Goal: Task Accomplishment & Management: Use online tool/utility

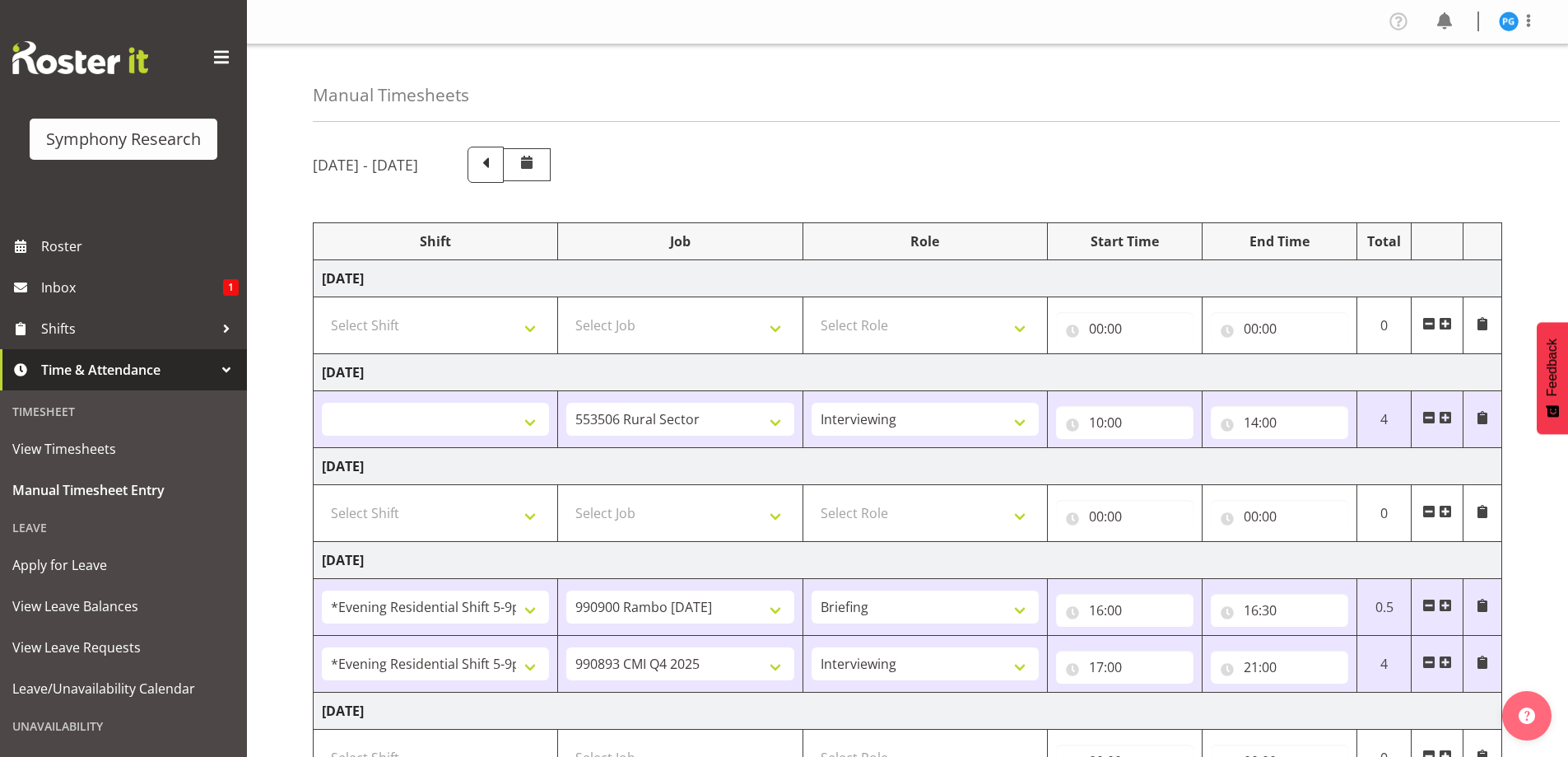
select select
select select "10587"
select select "47"
select select "48116"
select select "10732"
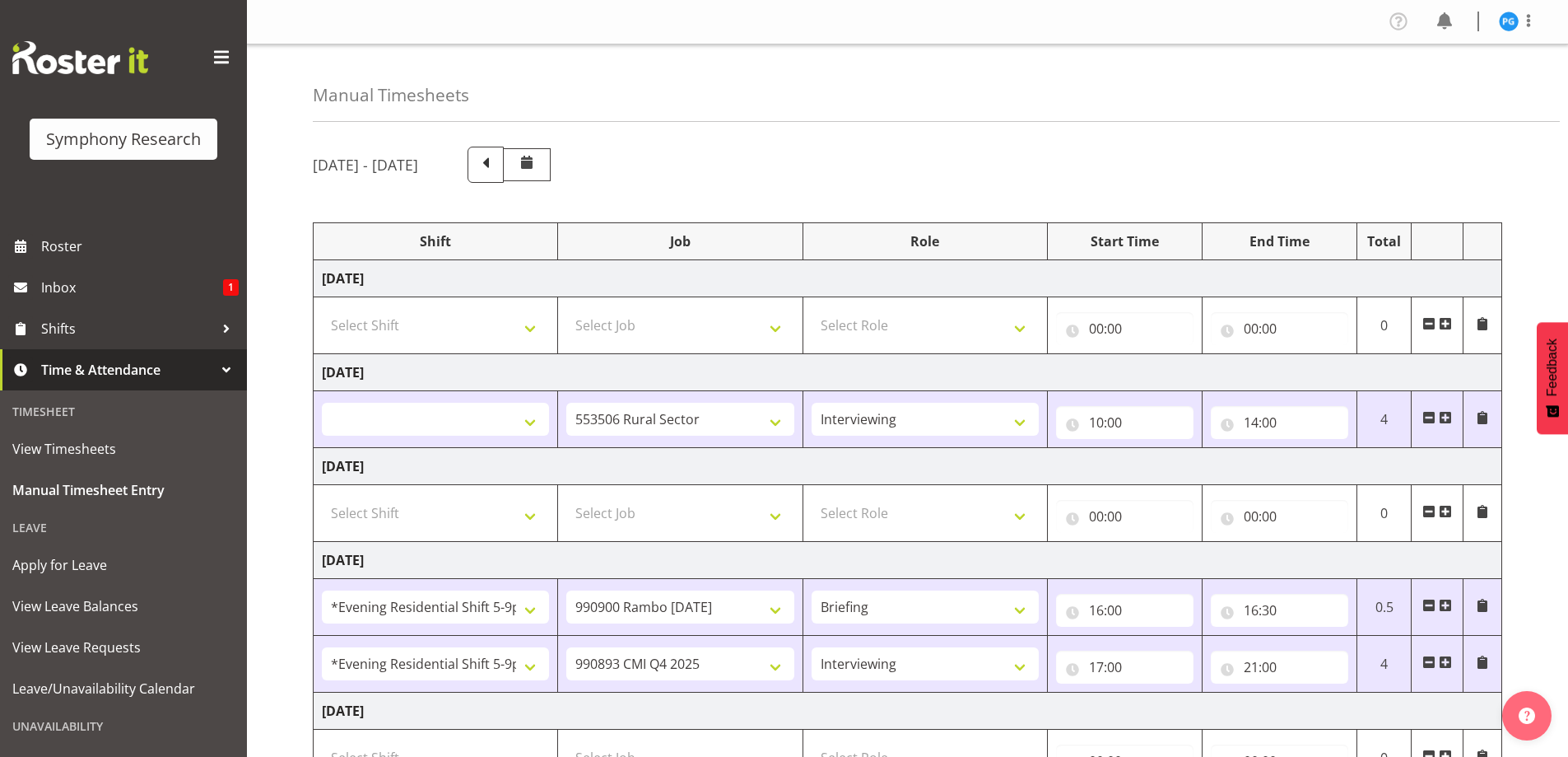
select select "48116"
select select "10575"
select select "47"
select select "2690"
select select "10732"
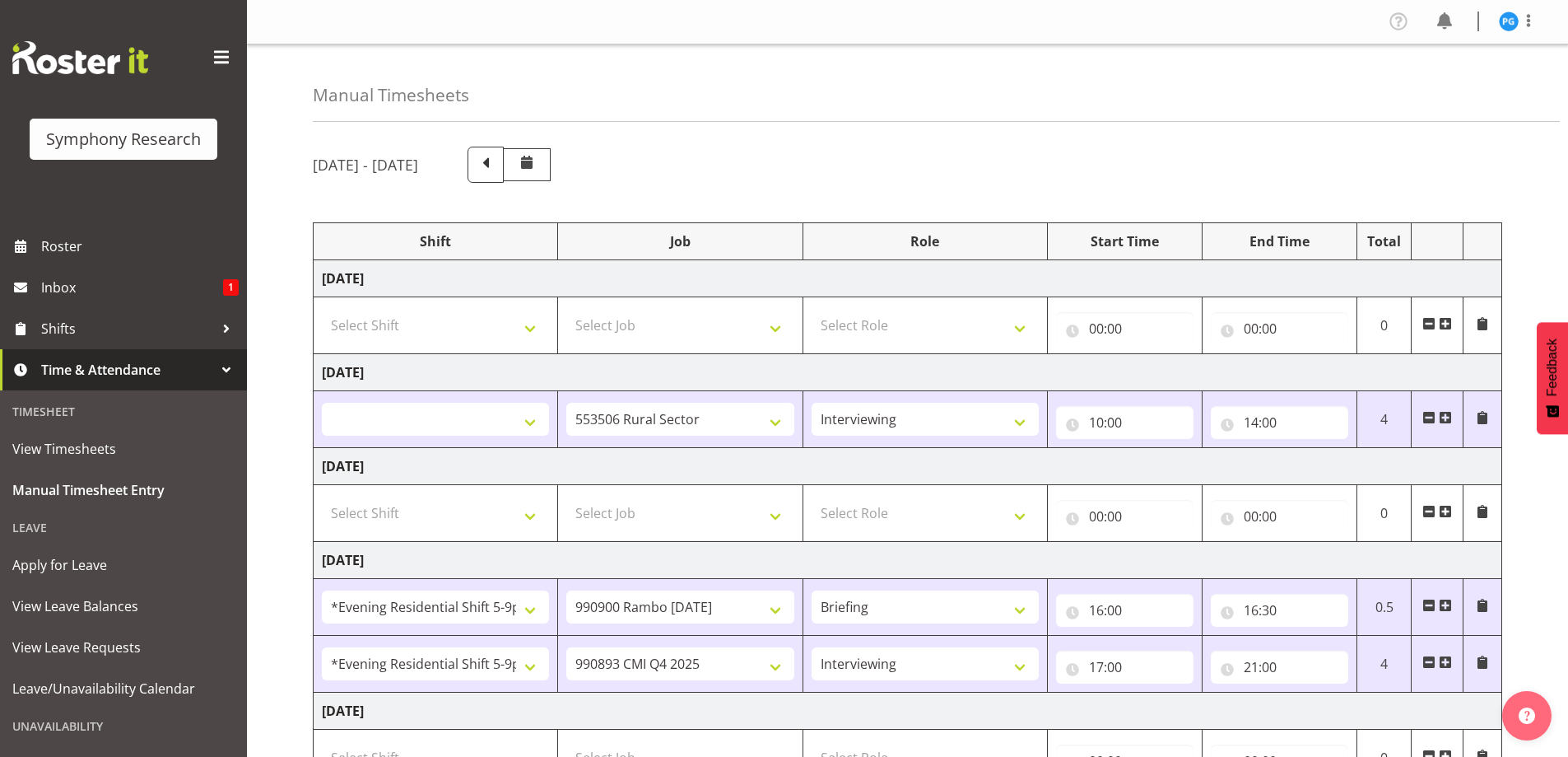
select select "2690"
select select "10732"
select select "47"
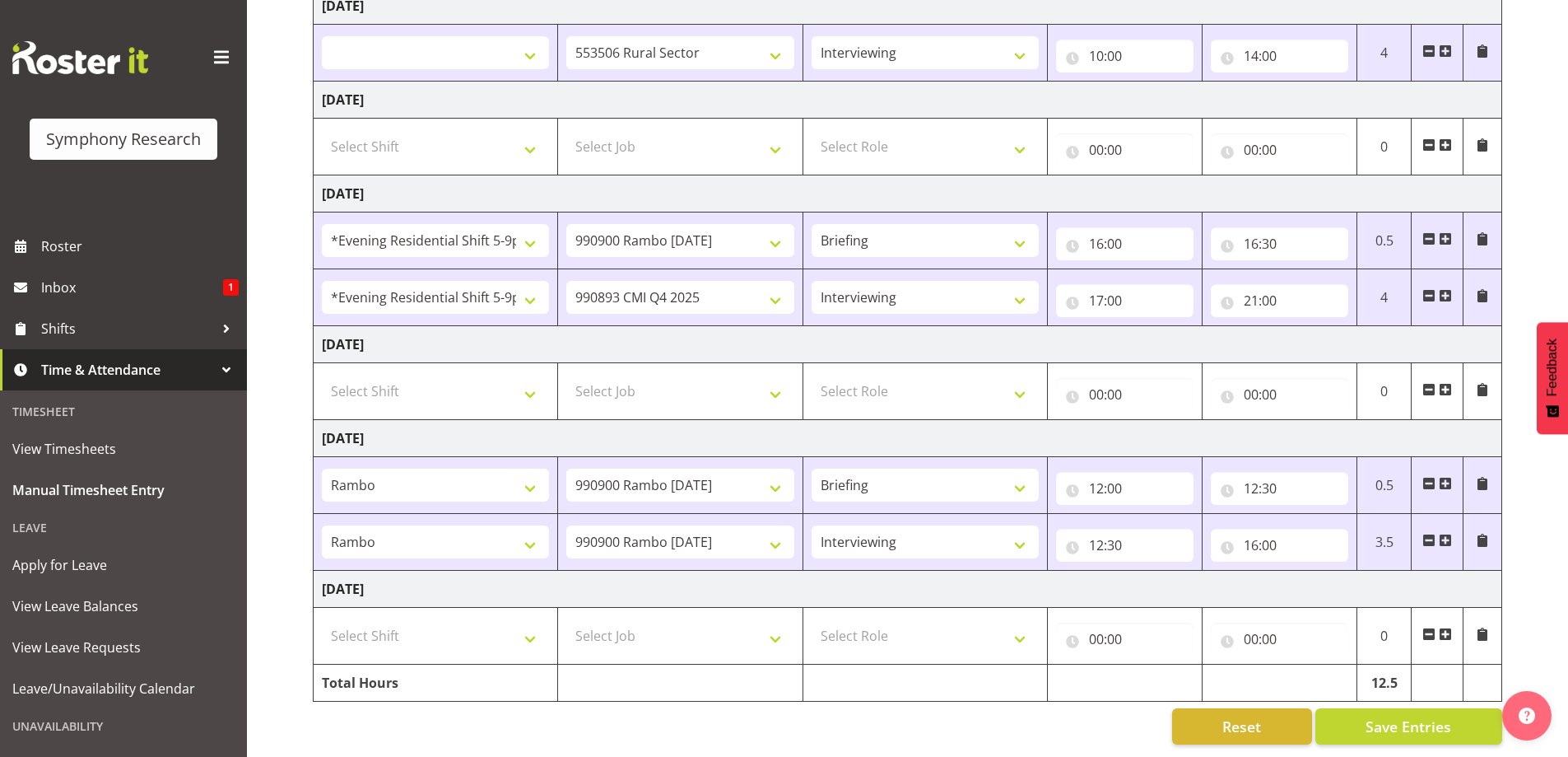
scroll to position [378, 0]
click at [539, 632] on select "Select Shift !!Weekend Residential (Roster IT Shift Label) *Business 9/10am ~ 4…" at bounding box center [435, 635] width 227 height 33
select select "43777"
click at [321, 619] on select "Select Shift !!Weekend Residential (Roster IT Shift Label) *Business 9/10am ~ 4…" at bounding box center [435, 635] width 227 height 33
select select
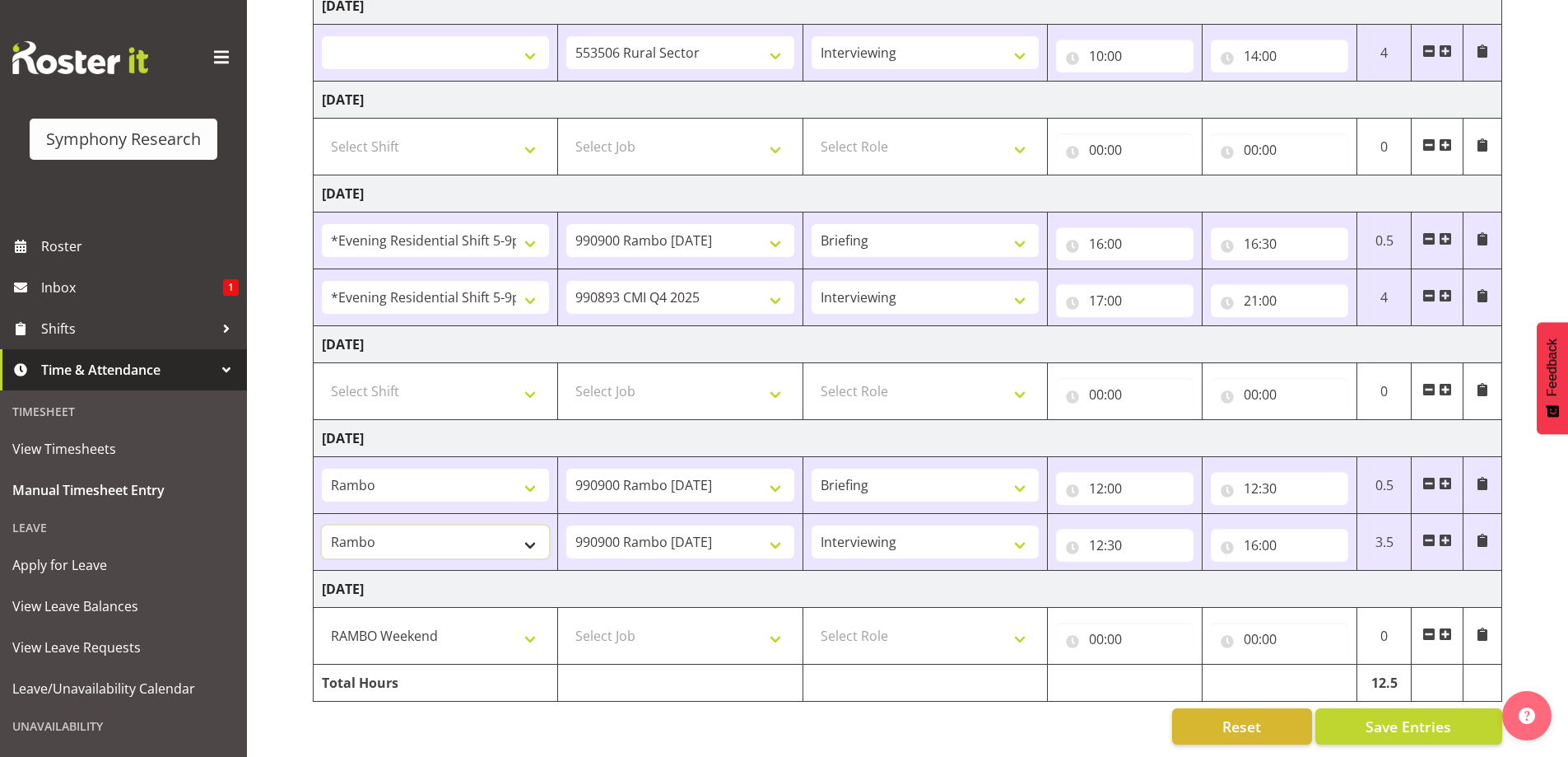
click at [528, 535] on select "!!Weekend Residential (Roster IT Shift Label) *Business 9/10am ~ 4:30pm *Busine…" at bounding box center [435, 542] width 227 height 33
select select "43777"
click at [321, 526] on select "!!Weekend Residential (Roster IT Shift Label) *Business 9/10am ~ 4:30pm *Busine…" at bounding box center [435, 542] width 227 height 33
click at [1410, 716] on span "Save Entries" at bounding box center [1409, 726] width 86 height 21
select select
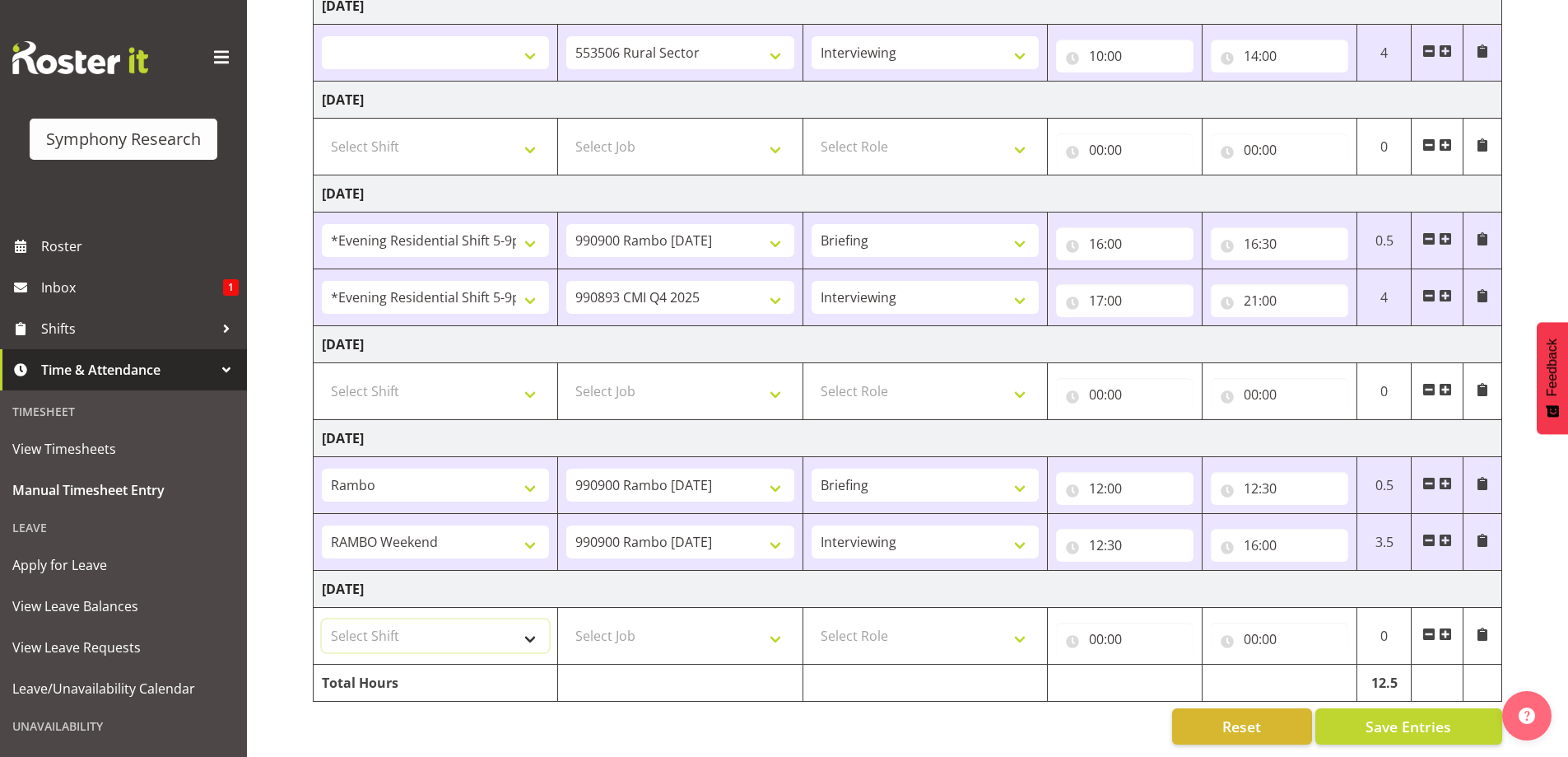
click at [530, 632] on select "Select Shift !!Weekend Residential (Roster IT Shift Label) *Business 9/10am ~ 4…" at bounding box center [435, 635] width 227 height 33
select select "43777"
click at [321, 619] on select "Select Shift !!Weekend Residential (Roster IT Shift Label) *Business 9/10am ~ 4…" at bounding box center [435, 635] width 227 height 33
select select
click at [779, 627] on select "Select Job 550060 IF Admin 553492 World Poll Aus Wave 2 Main 2025 553493 World …" at bounding box center [680, 635] width 227 height 33
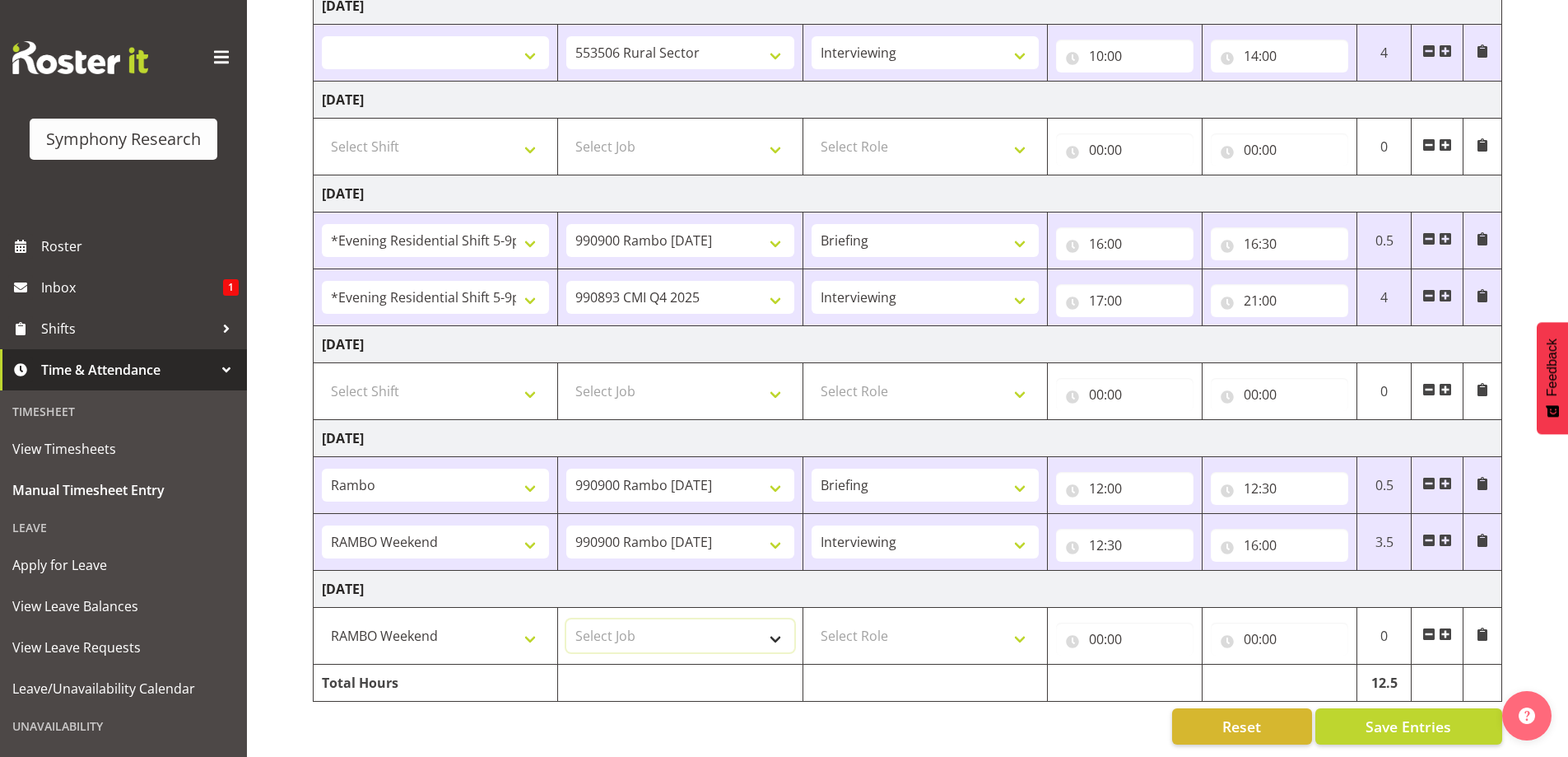
select select "10732"
click at [566, 619] on select "Select Job 550060 IF Admin 553492 World Poll Aus Wave 2 Main 2025 553493 World …" at bounding box center [680, 635] width 227 height 33
select select
click at [1020, 629] on select "Select Role Briefing Interviewing" at bounding box center [925, 635] width 227 height 33
select select "47"
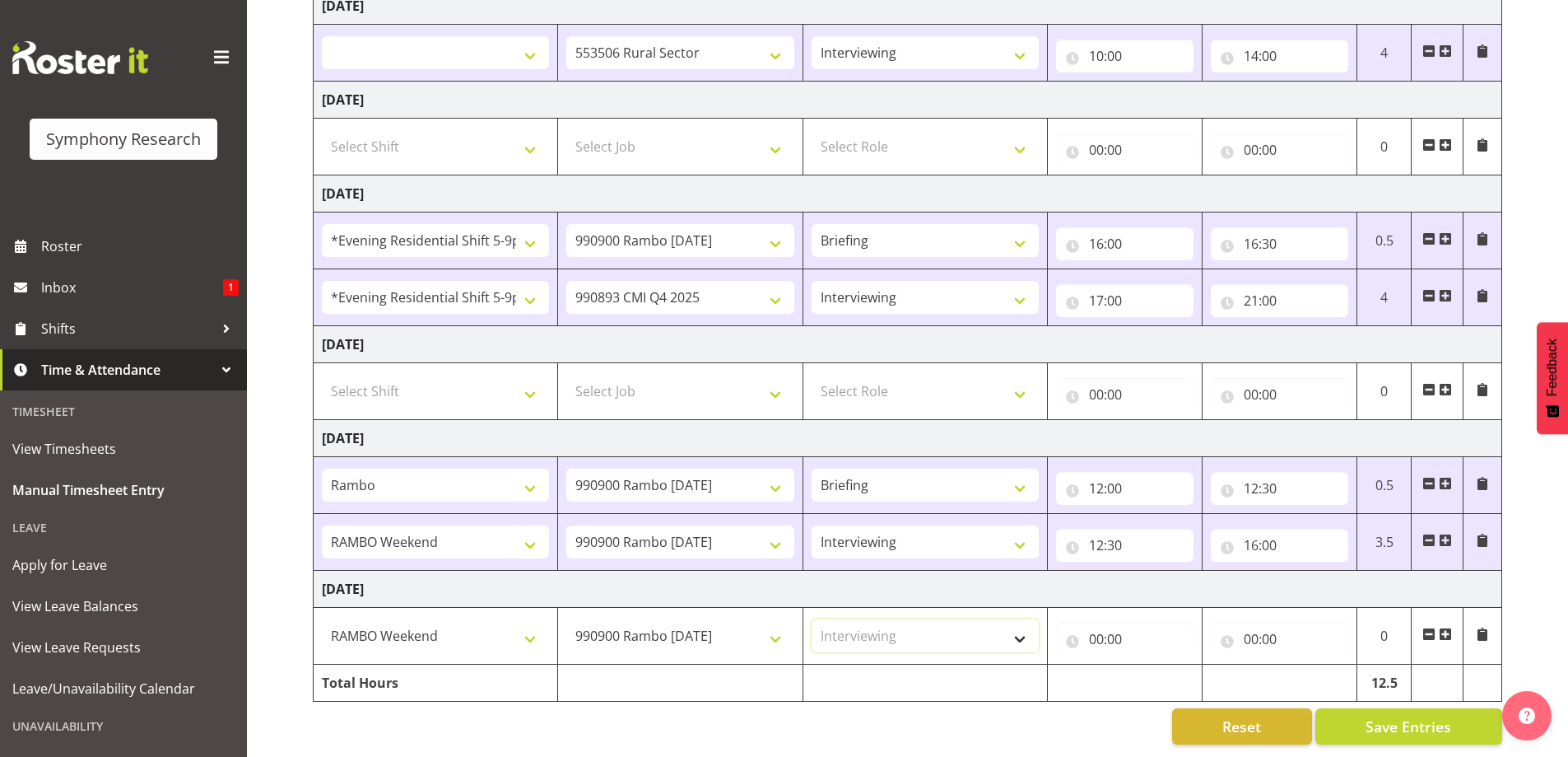
click at [811, 619] on select "Select Role Briefing Interviewing" at bounding box center [925, 635] width 227 height 33
select select
click at [1108, 630] on input "00:00" at bounding box center [1125, 639] width 138 height 33
click at [1163, 675] on select "00 01 02 03 04 05 06 07 08 09 10 11 12 13 14 15 16 17 18 19 20 21 22 23" at bounding box center [1168, 681] width 37 height 33
select select "12"
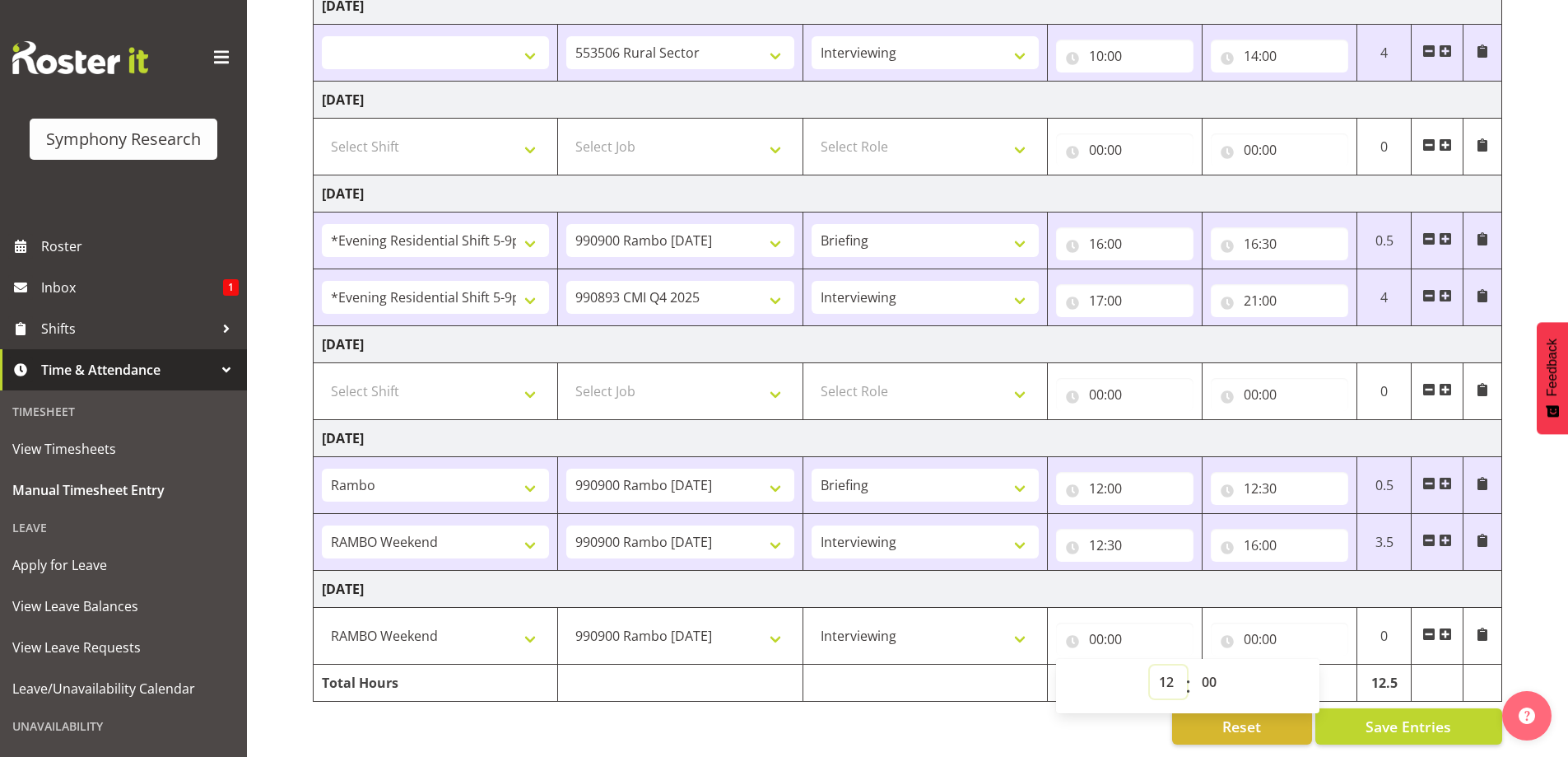
click at [1150, 666] on select "00 01 02 03 04 05 06 07 08 09 10 11 12 13 14 15 16 17 18 19 20 21 22 23" at bounding box center [1168, 681] width 37 height 33
select select
type input "12:00"
click at [1253, 623] on input "00:00" at bounding box center [1279, 639] width 138 height 33
click at [1318, 669] on select "00 01 02 03 04 05 06 07 08 09 10 11 12 13 14 15 16 17 18 19 20 21 22 23" at bounding box center [1323, 681] width 37 height 33
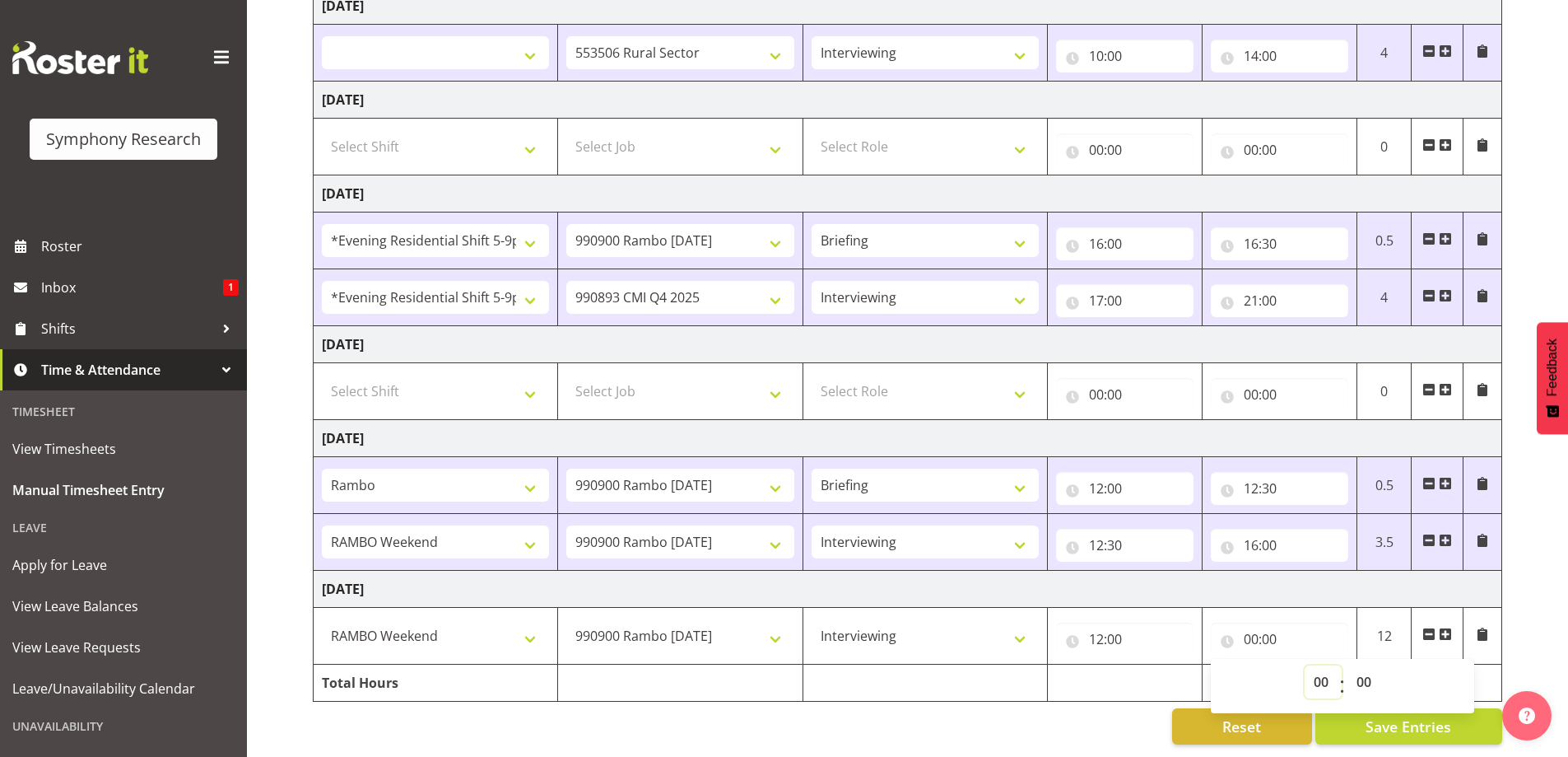
select select "16"
click at [1304, 666] on select "00 01 02 03 04 05 06 07 08 09 10 11 12 13 14 15 16 17 18 19 20 21 22 23" at bounding box center [1323, 681] width 37 height 33
select select
type input "16:00"
click at [1319, 571] on td "[DATE]" at bounding box center [908, 589] width 1189 height 37
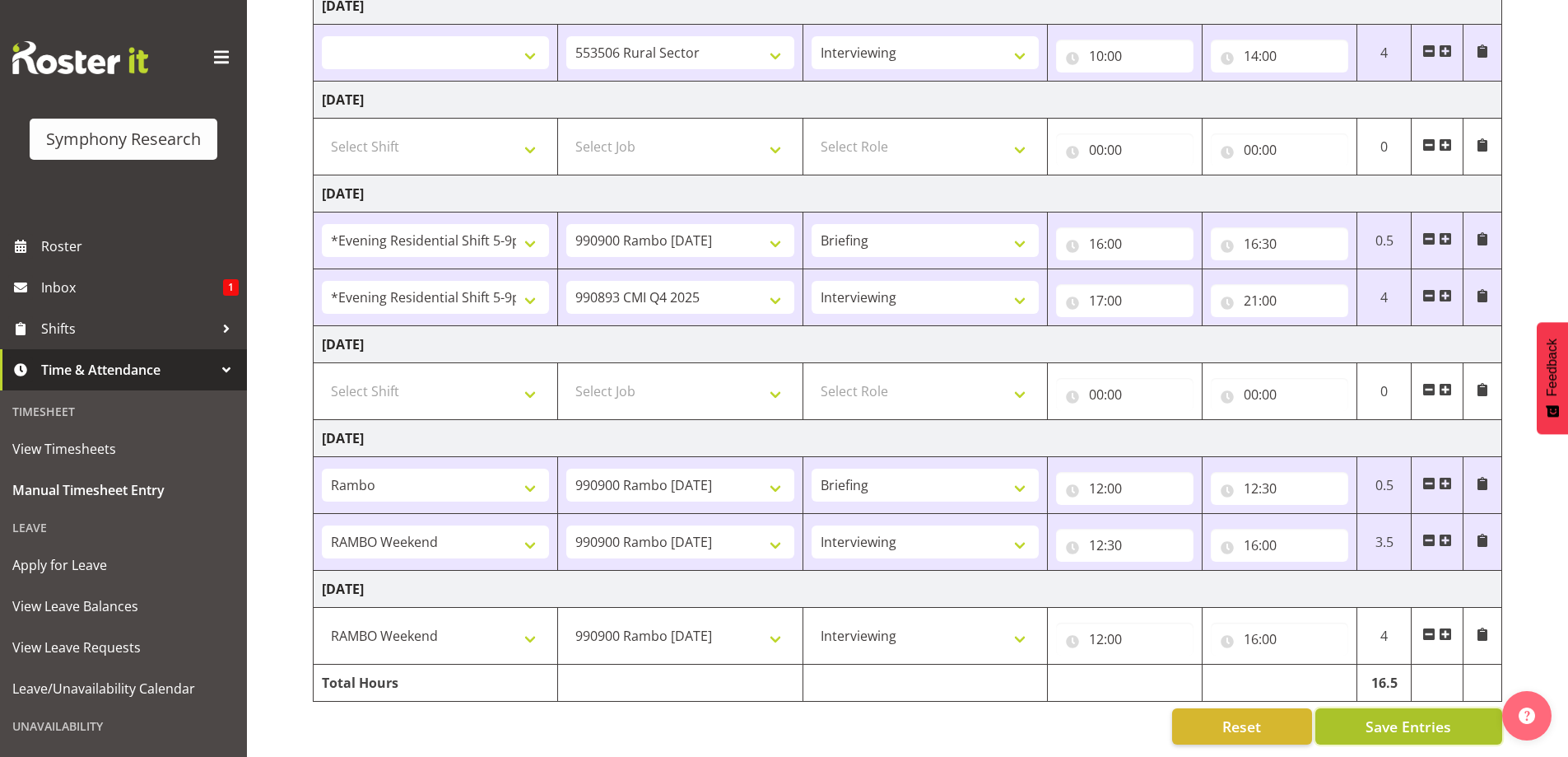
click at [1369, 717] on span "Save Entries" at bounding box center [1409, 726] width 86 height 21
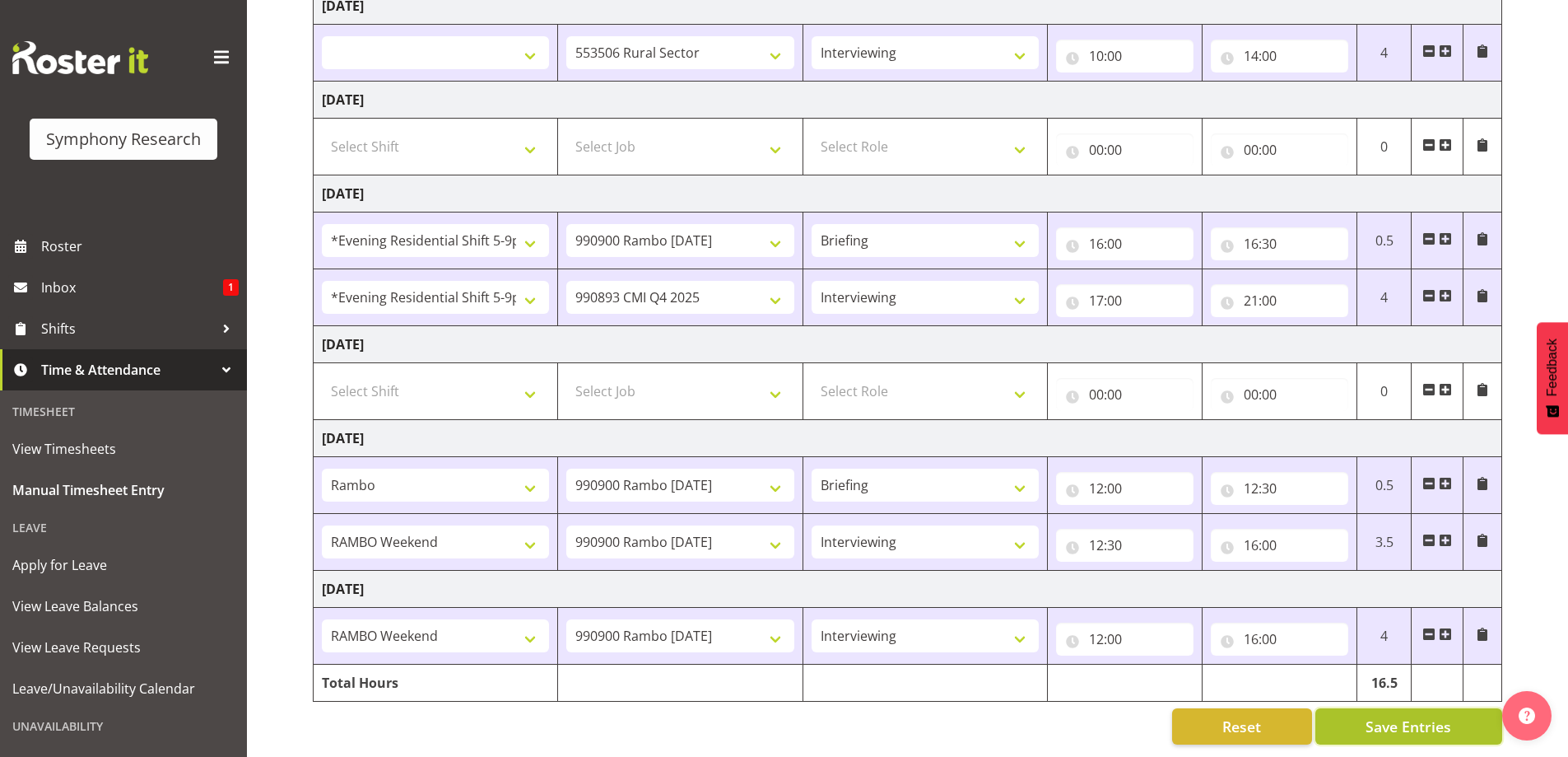
click at [1369, 718] on span "Save Entries" at bounding box center [1409, 726] width 86 height 21
select select
